Goal: Transaction & Acquisition: Purchase product/service

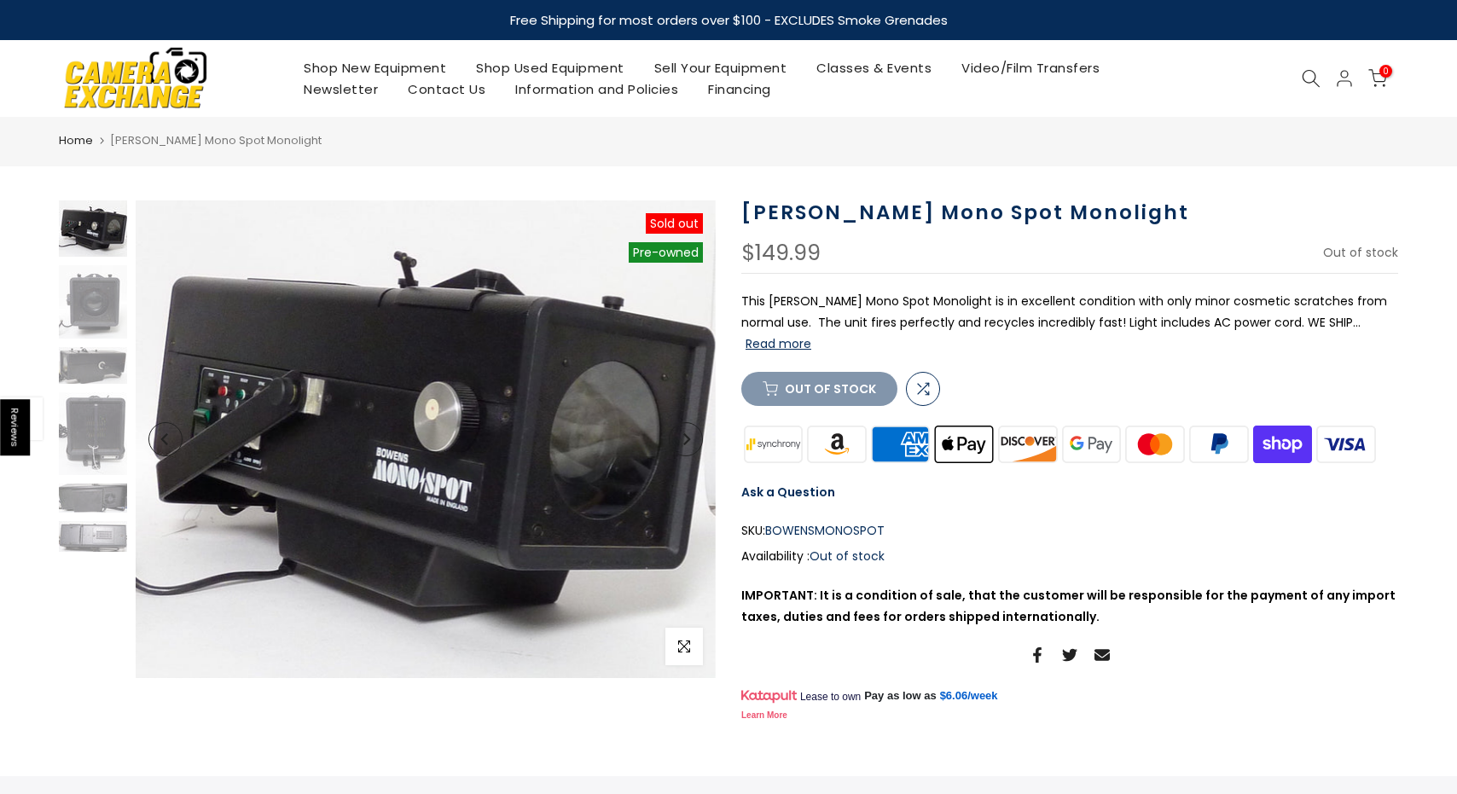
scroll to position [3, 0]
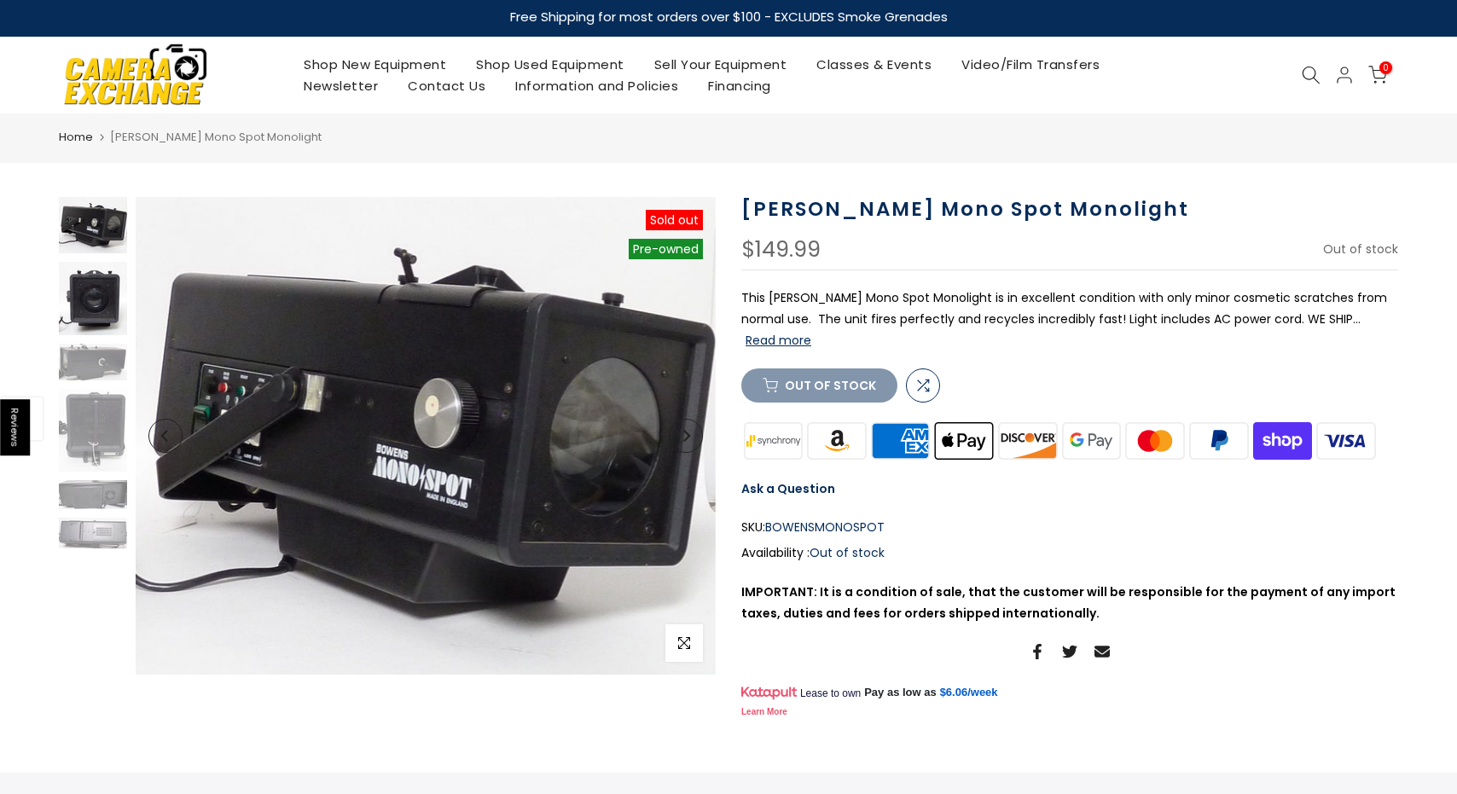
click at [107, 276] on img at bounding box center [93, 298] width 68 height 73
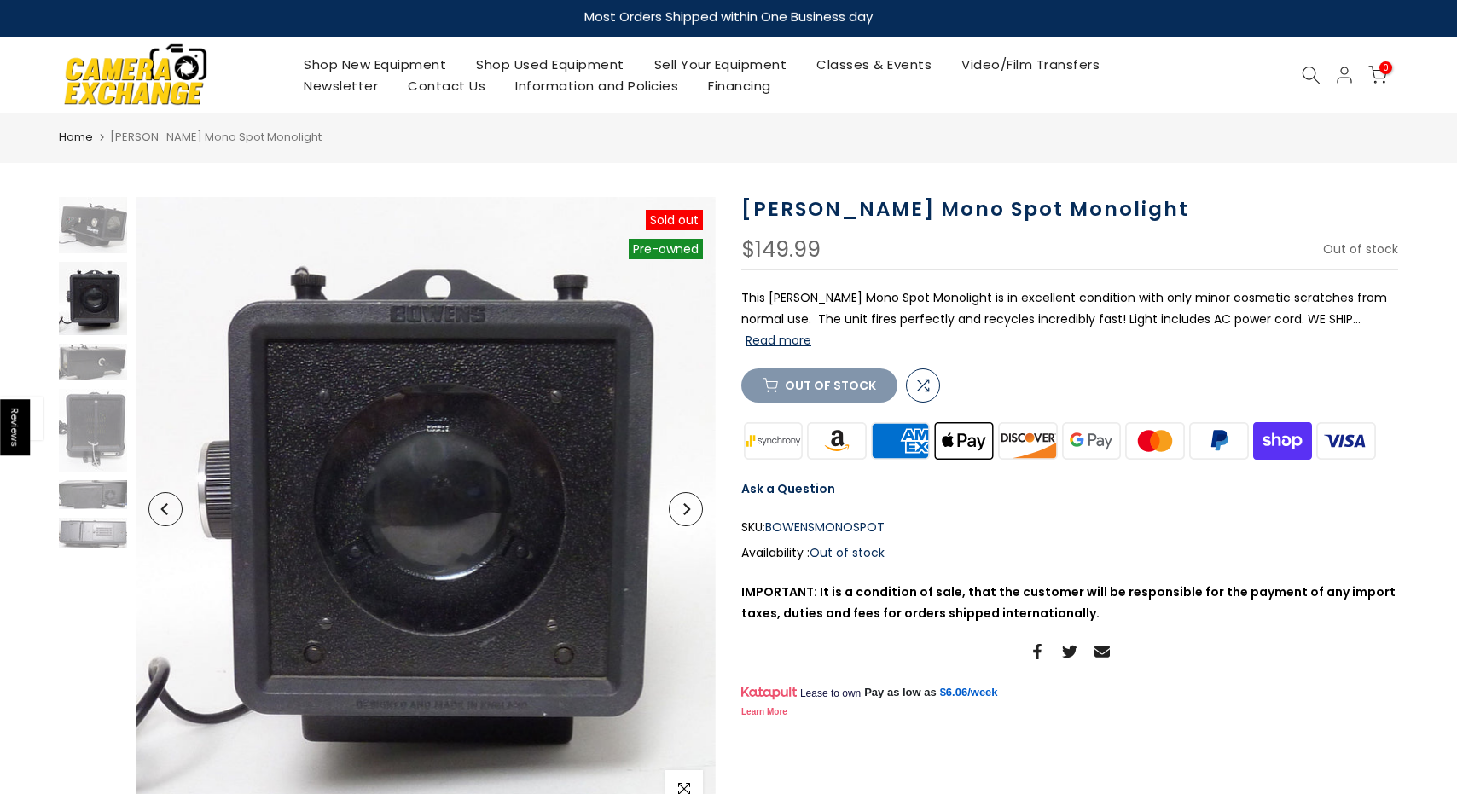
click at [95, 386] on div at bounding box center [93, 372] width 72 height 351
click at [92, 360] on img at bounding box center [93, 362] width 68 height 37
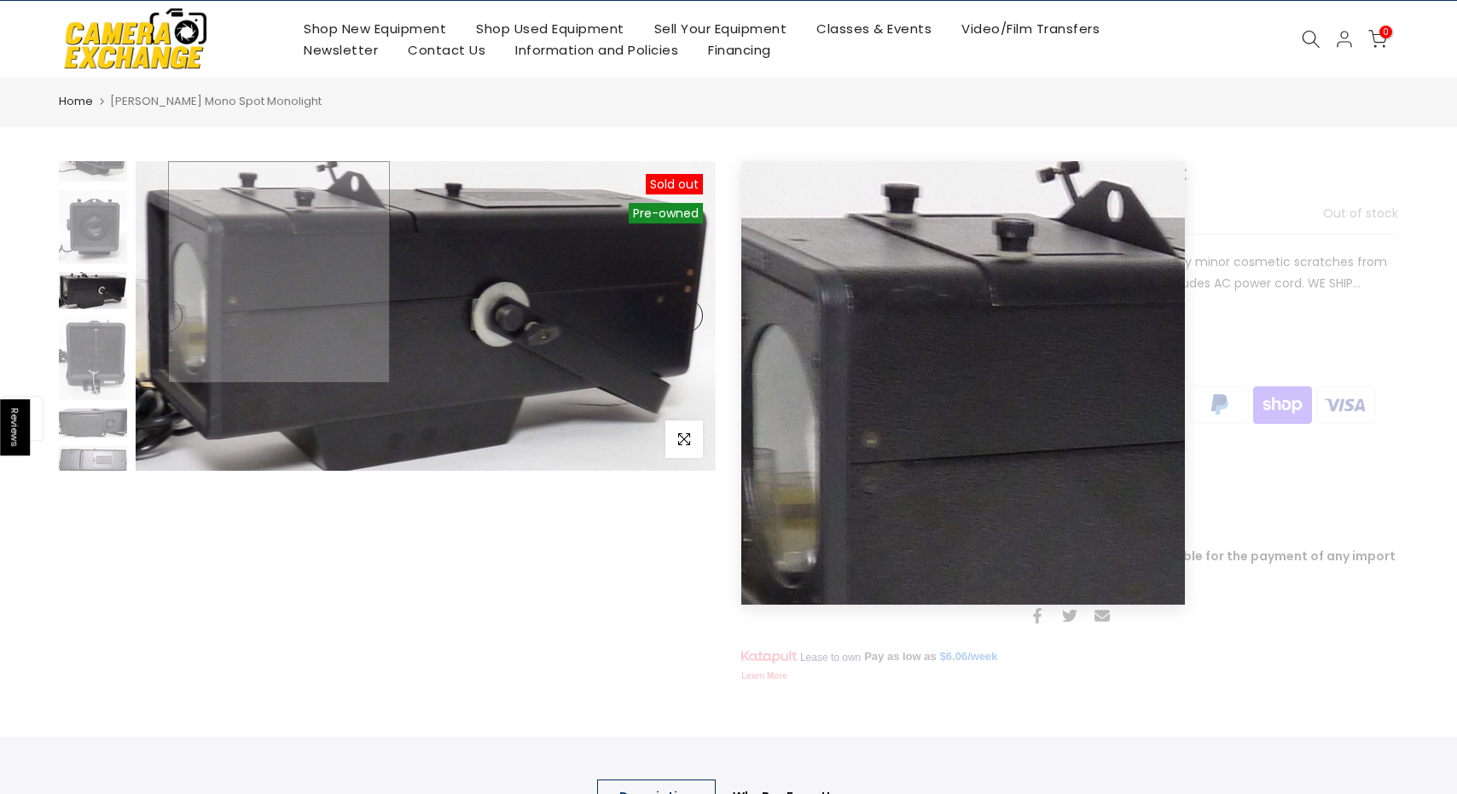
scroll to position [42, 0]
click at [261, 312] on img at bounding box center [426, 316] width 580 height 310
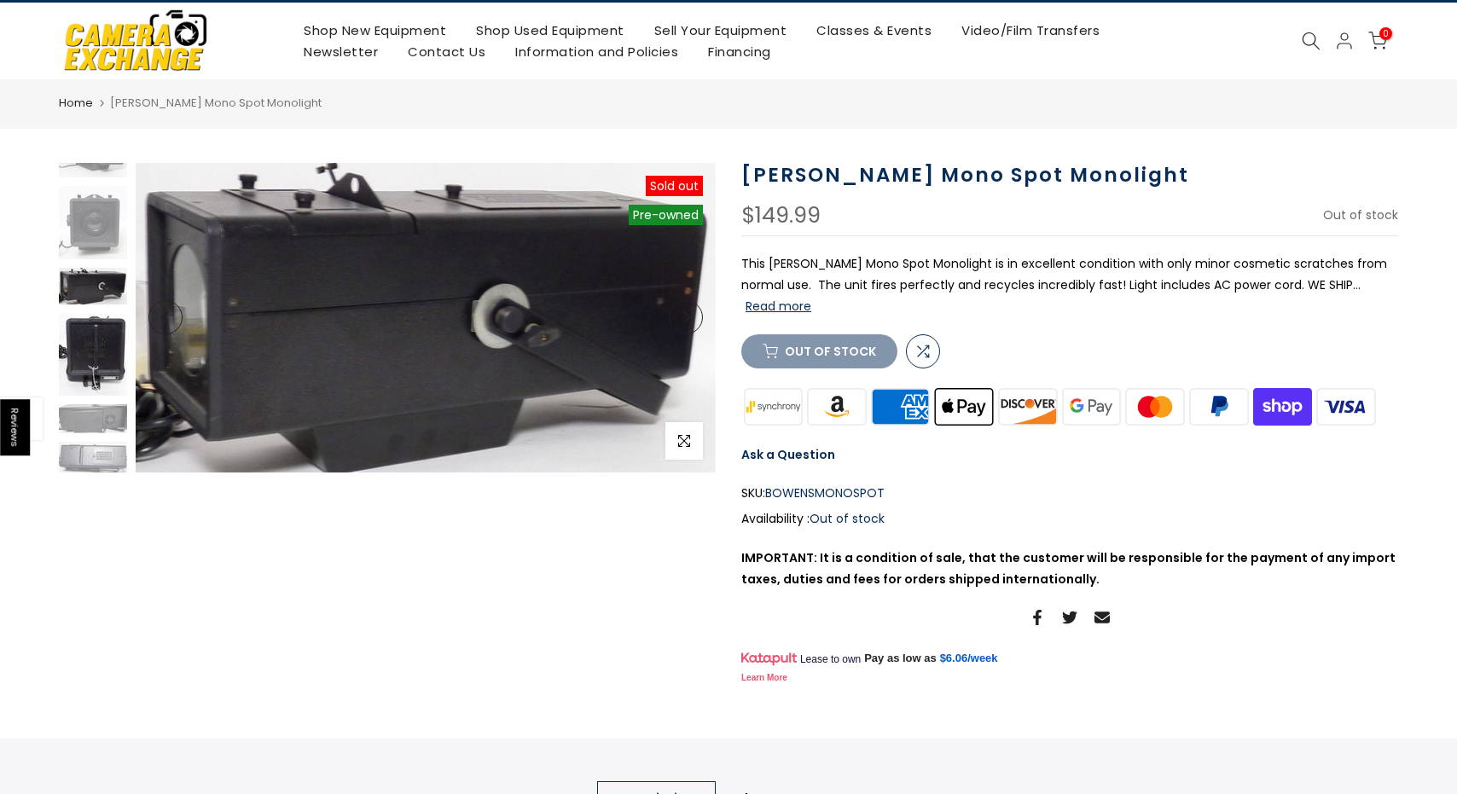
click at [82, 379] on img at bounding box center [93, 354] width 68 height 83
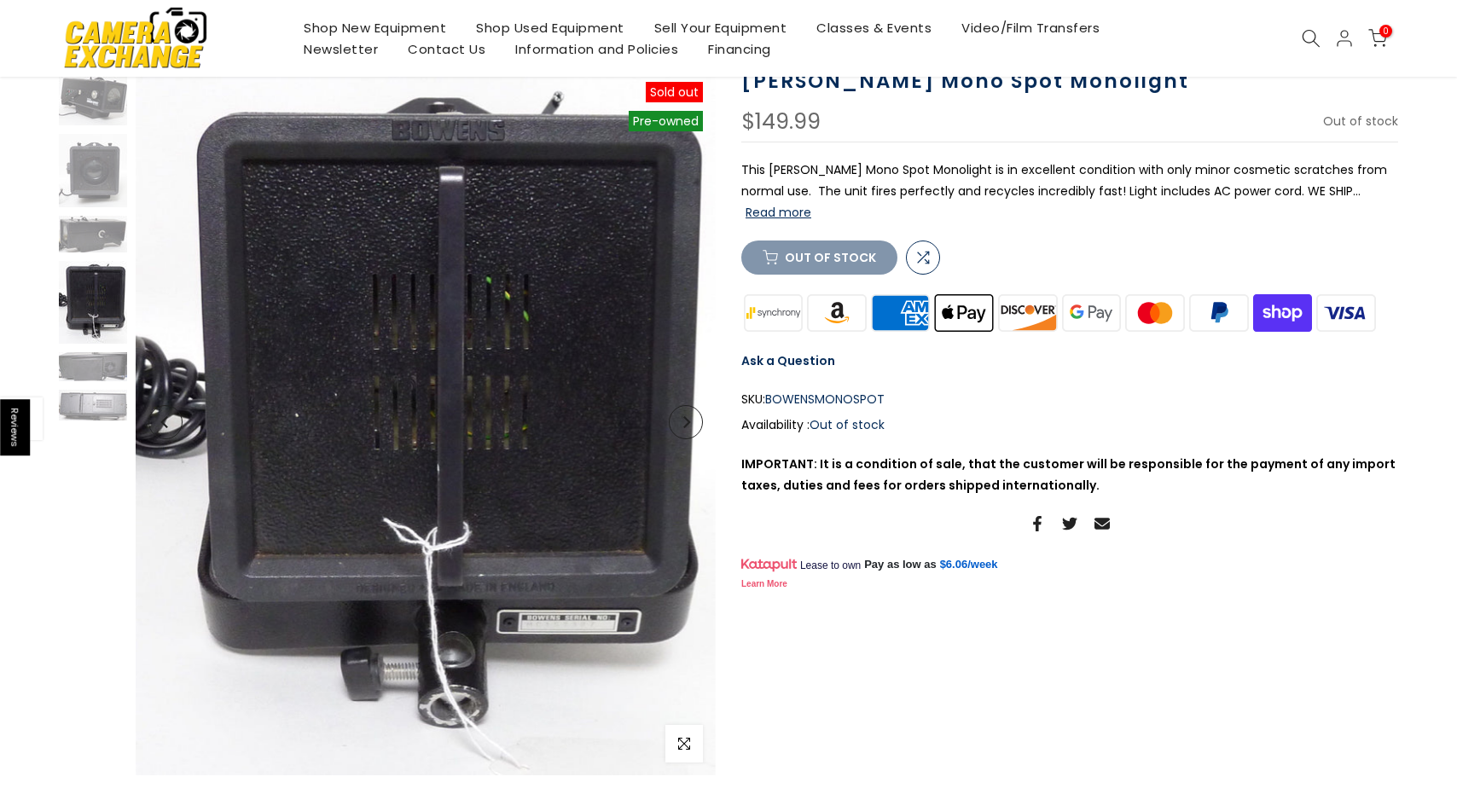
scroll to position [180, 0]
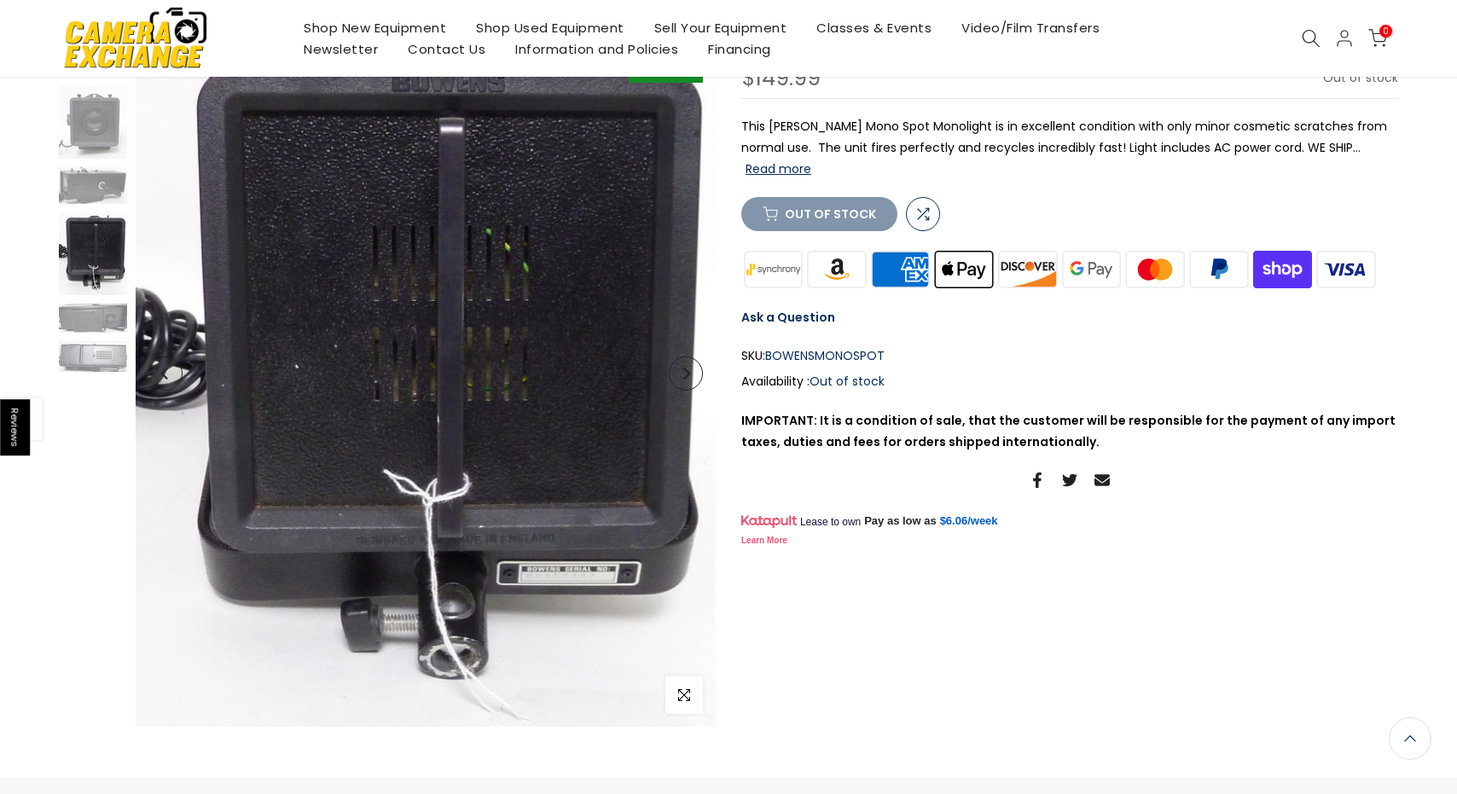
click at [84, 289] on img at bounding box center [93, 253] width 68 height 83
click at [96, 338] on div at bounding box center [93, 195] width 72 height 351
click at [92, 320] on img at bounding box center [93, 318] width 68 height 29
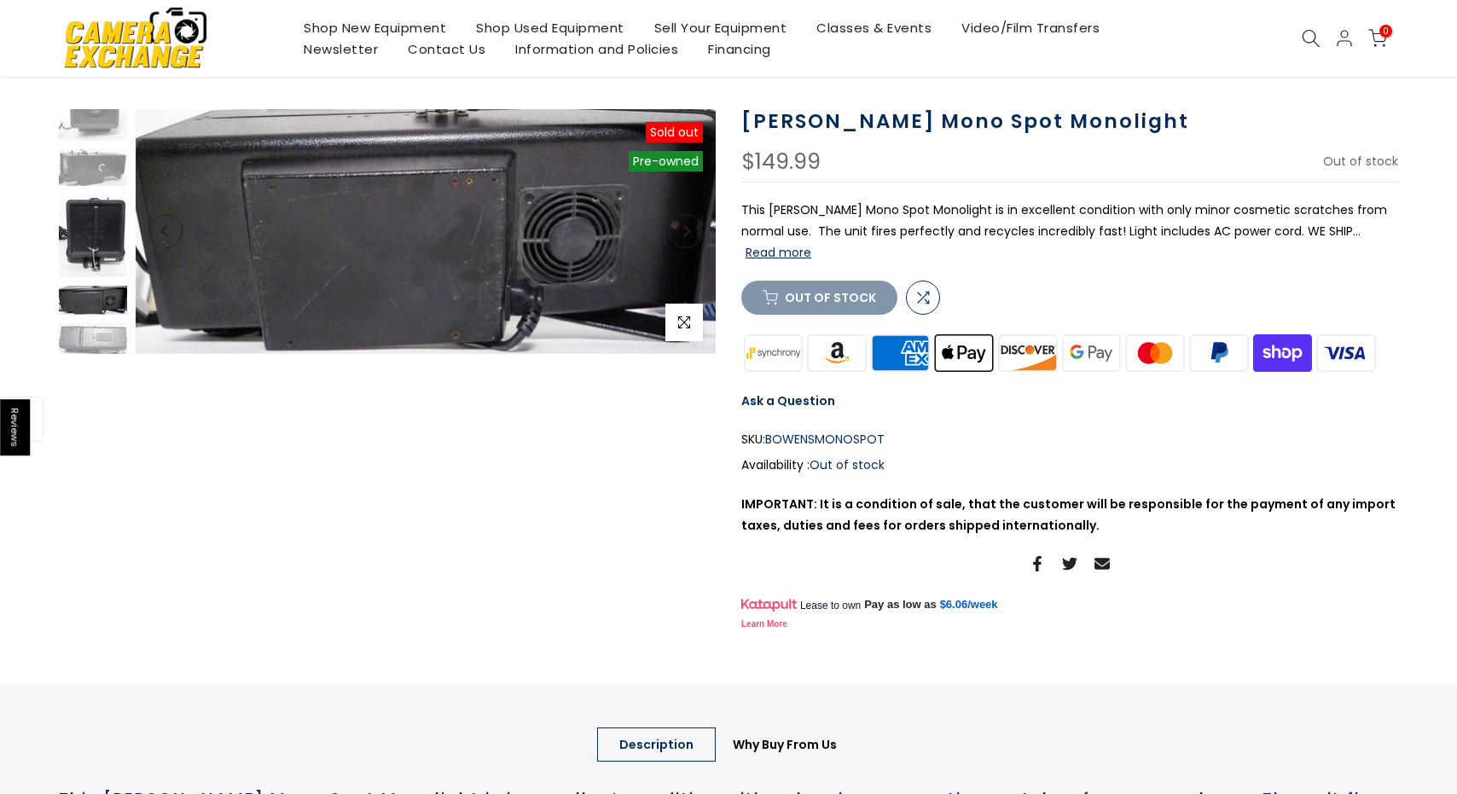
scroll to position [130, 0]
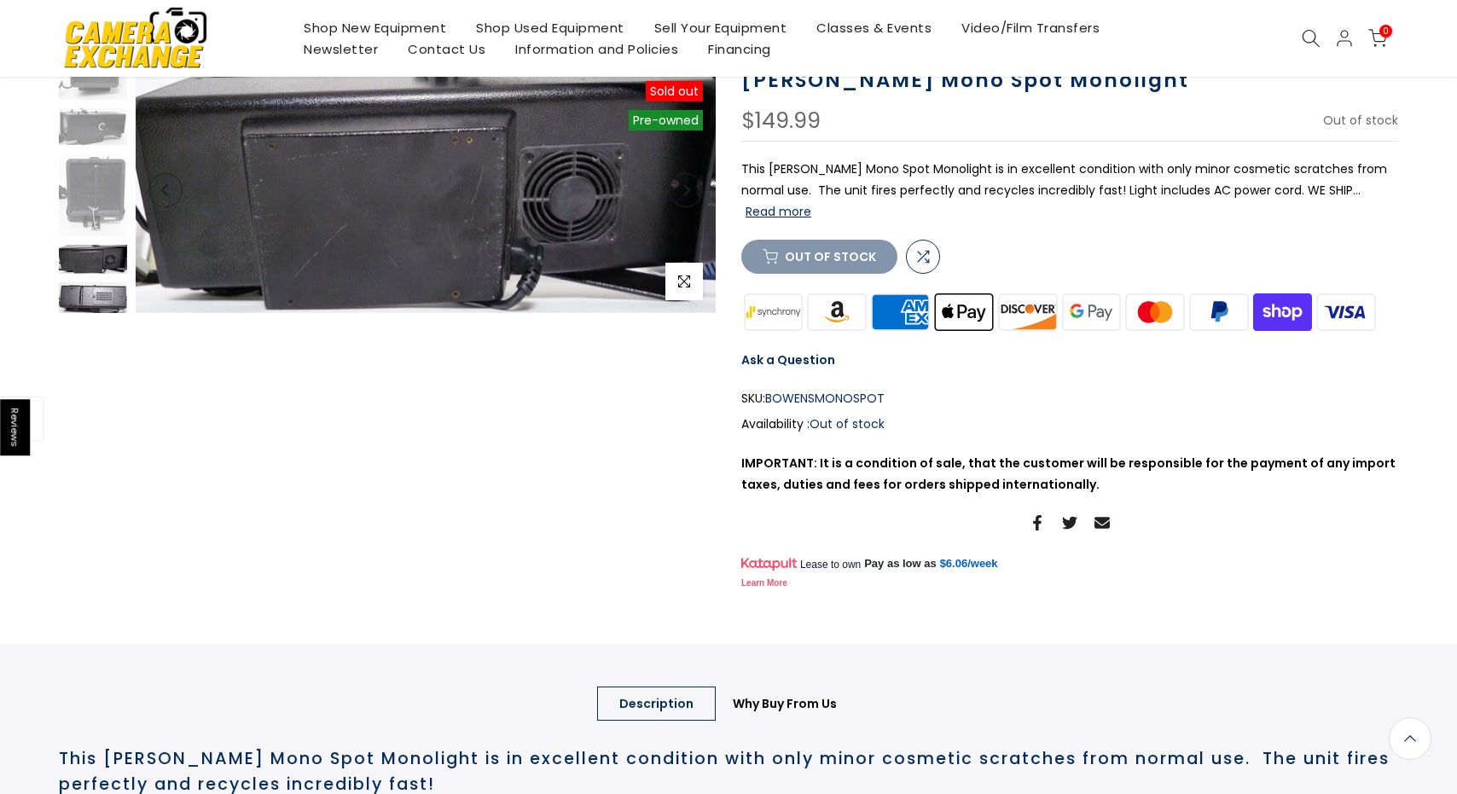
click at [95, 295] on img at bounding box center [93, 297] width 68 height 31
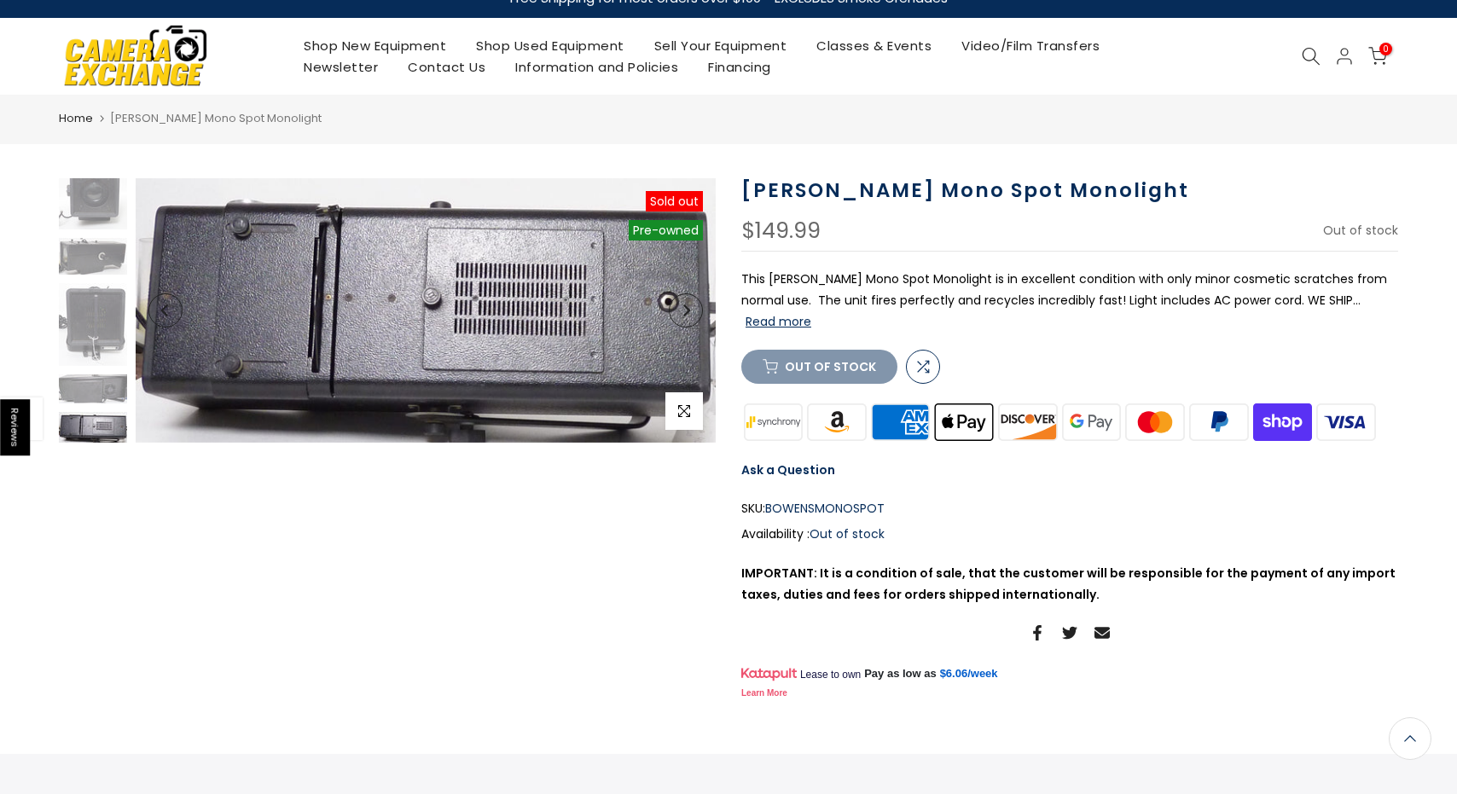
scroll to position [0, 0]
